Goal: Task Accomplishment & Management: Manage account settings

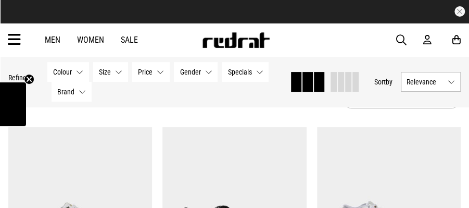
click at [120, 73] on button "Size None selected" at bounding box center [111, 72] width 35 height 20
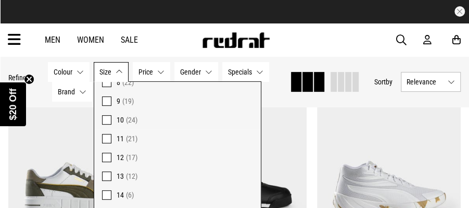
drag, startPoint x: 106, startPoint y: 193, endPoint x: 152, endPoint y: 183, distance: 47.3
click at [106, 192] on span at bounding box center [106, 194] width 9 height 9
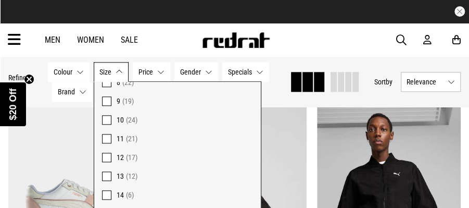
scroll to position [385, 0]
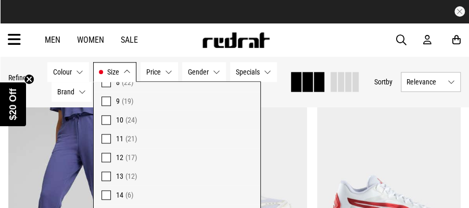
click at [333, 60] on div "Hide Refine s Refine By Filters Colour None selected Colour 0 Selected Clear Bl…" at bounding box center [234, 82] width 469 height 50
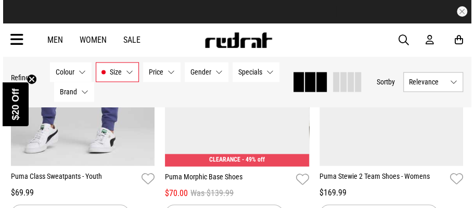
scroll to position [526, 0]
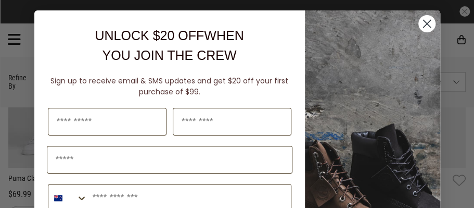
click at [425, 27] on circle "Close dialog" at bounding box center [426, 23] width 17 height 17
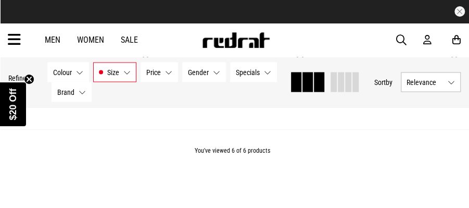
scroll to position [593, 0]
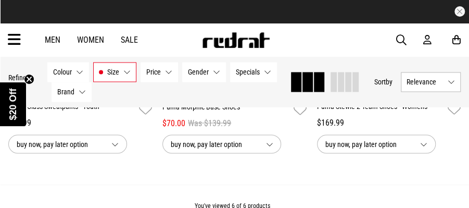
click at [128, 75] on button "Size 14" at bounding box center [114, 72] width 43 height 20
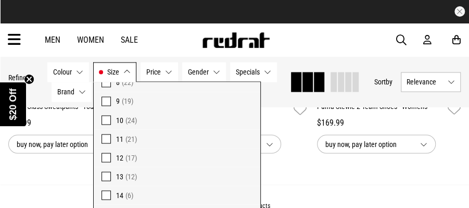
scroll to position [633, 0]
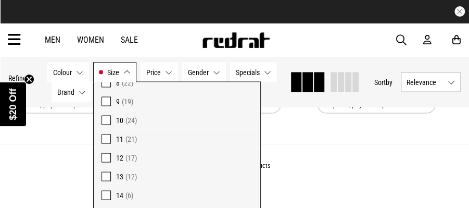
click at [104, 174] on span at bounding box center [105, 175] width 9 height 9
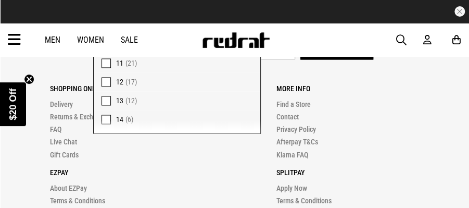
scroll to position [138, 0]
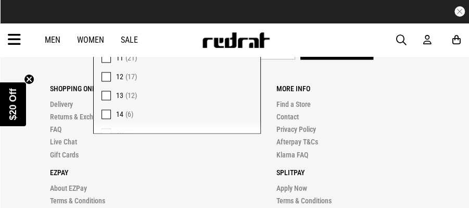
click at [54, 36] on link "Men" at bounding box center [53, 40] width 16 height 10
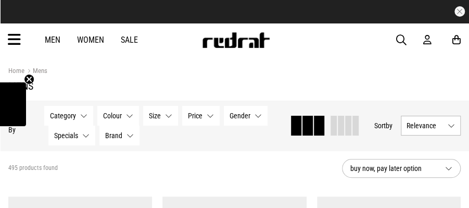
click at [166, 117] on button "Size None selected" at bounding box center [160, 116] width 35 height 20
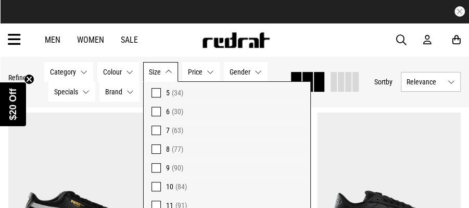
scroll to position [138, 0]
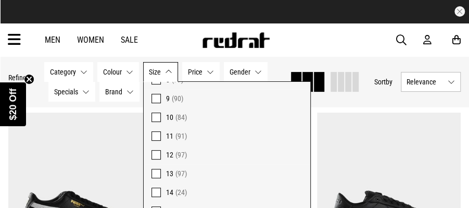
click at [154, 172] on span at bounding box center [155, 173] width 9 height 9
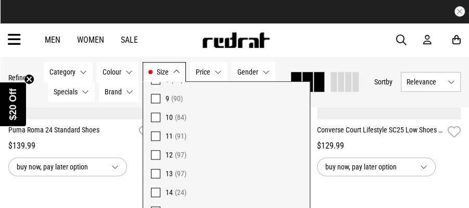
scroll to position [303, 0]
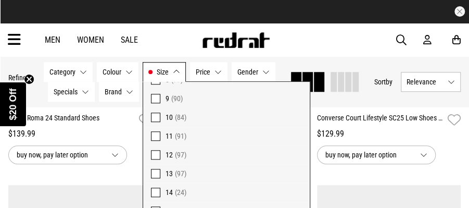
click at [265, 71] on button "Gender None selected" at bounding box center [253, 72] width 44 height 20
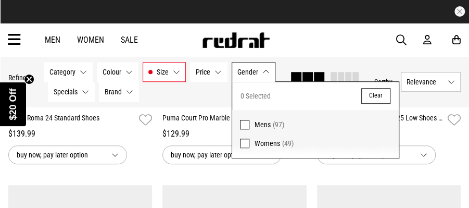
click at [244, 125] on span at bounding box center [244, 124] width 9 height 9
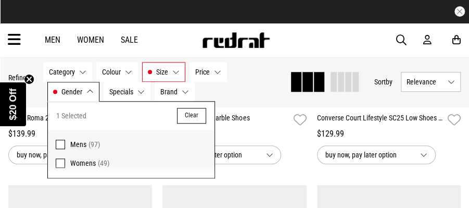
click at [236, 89] on div "Category None selected Category 0 Selected Clear Footwear (97) Colour None sele…" at bounding box center [162, 82] width 238 height 40
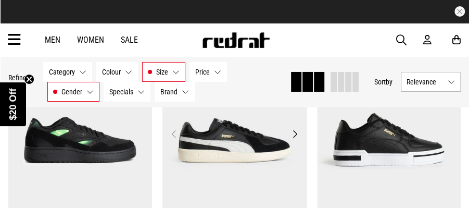
scroll to position [1274, 0]
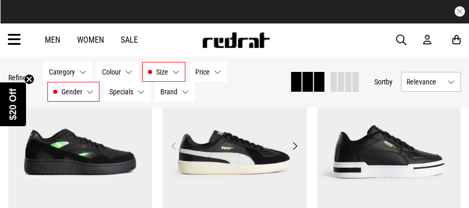
click at [293, 148] on button "Next" at bounding box center [294, 145] width 13 height 12
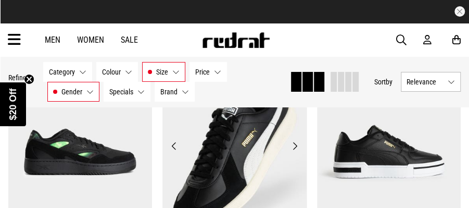
click at [292, 148] on button "Next" at bounding box center [294, 145] width 13 height 12
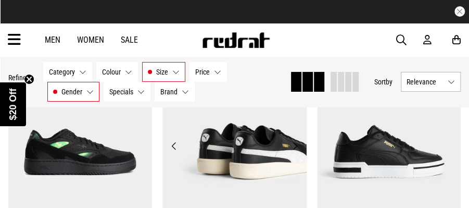
click at [291, 148] on button "Next" at bounding box center [294, 145] width 13 height 12
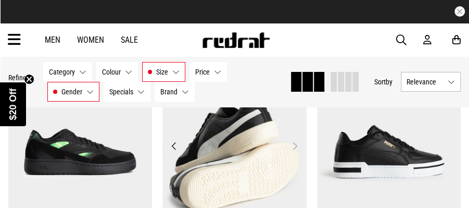
click at [291, 148] on button "Next" at bounding box center [294, 145] width 13 height 12
click at [291, 145] on button "Next" at bounding box center [294, 145] width 13 height 12
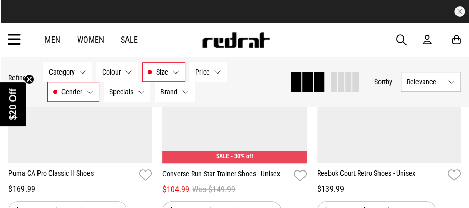
scroll to position [1655, 0]
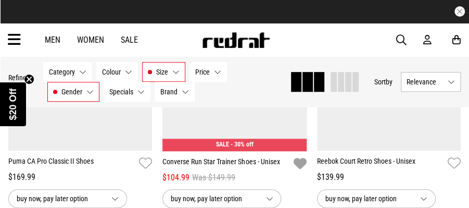
click at [301, 161] on icon "button" at bounding box center [299, 163] width 13 height 15
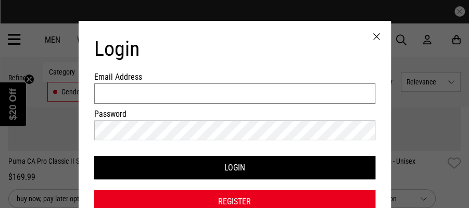
type input "**********"
click at [261, 165] on button "Login" at bounding box center [234, 167] width 281 height 23
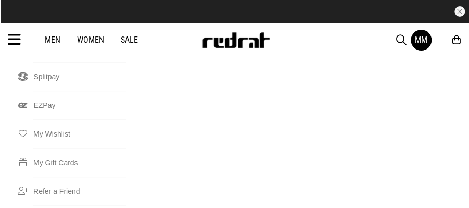
scroll to position [312, 0]
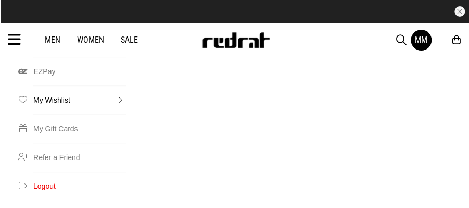
drag, startPoint x: 67, startPoint y: 96, endPoint x: 183, endPoint y: 123, distance: 118.6
click at [68, 96] on link "My Wishlist" at bounding box center [79, 99] width 93 height 29
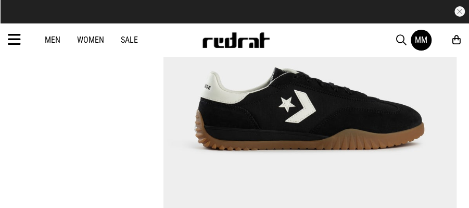
scroll to position [5963, 0]
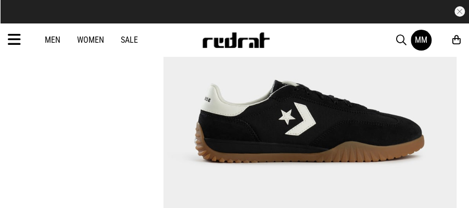
click at [423, 38] on div "MM" at bounding box center [421, 40] width 12 height 10
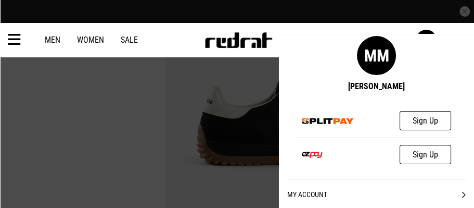
scroll to position [67, 0]
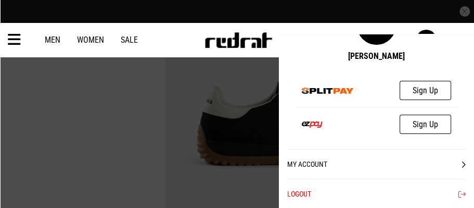
click at [292, 190] on button "Logout" at bounding box center [376, 193] width 178 height 30
